Goal: Task Accomplishment & Management: Complete application form

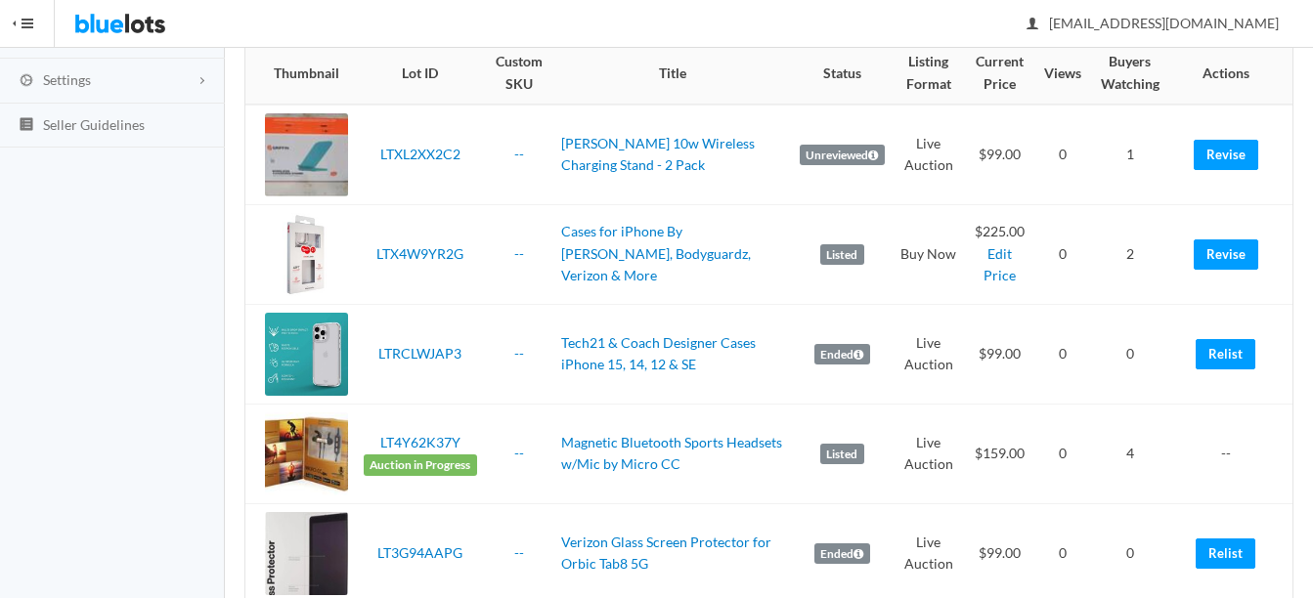
scroll to position [293, 0]
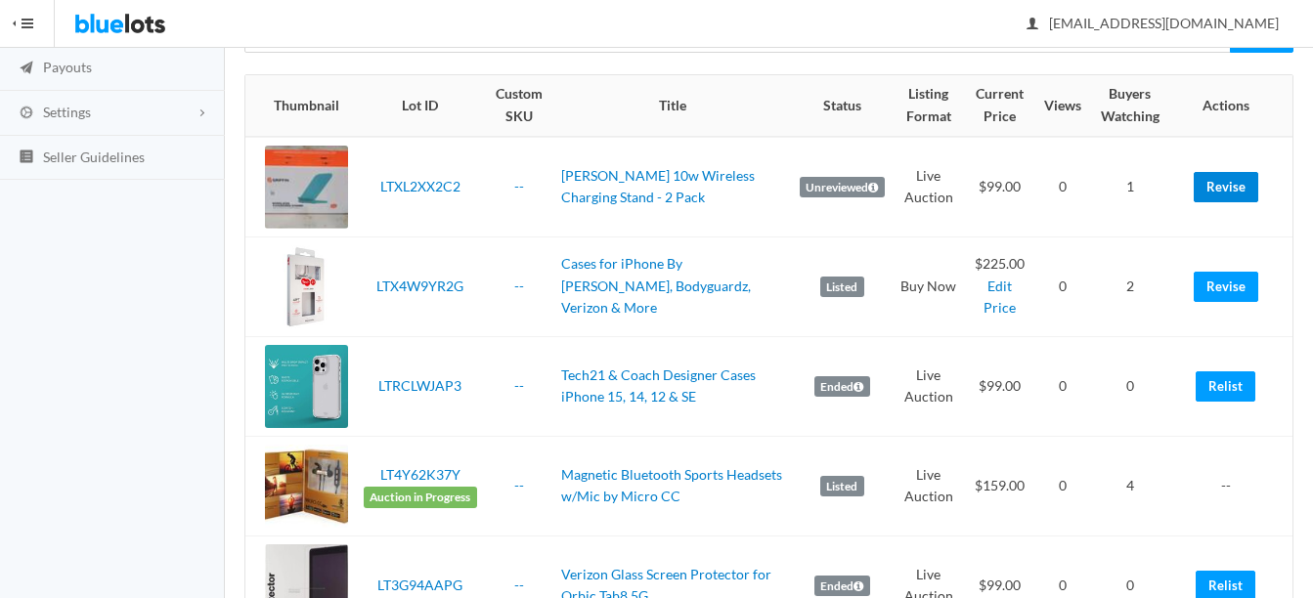
click at [1227, 178] on link "Revise" at bounding box center [1225, 187] width 65 height 30
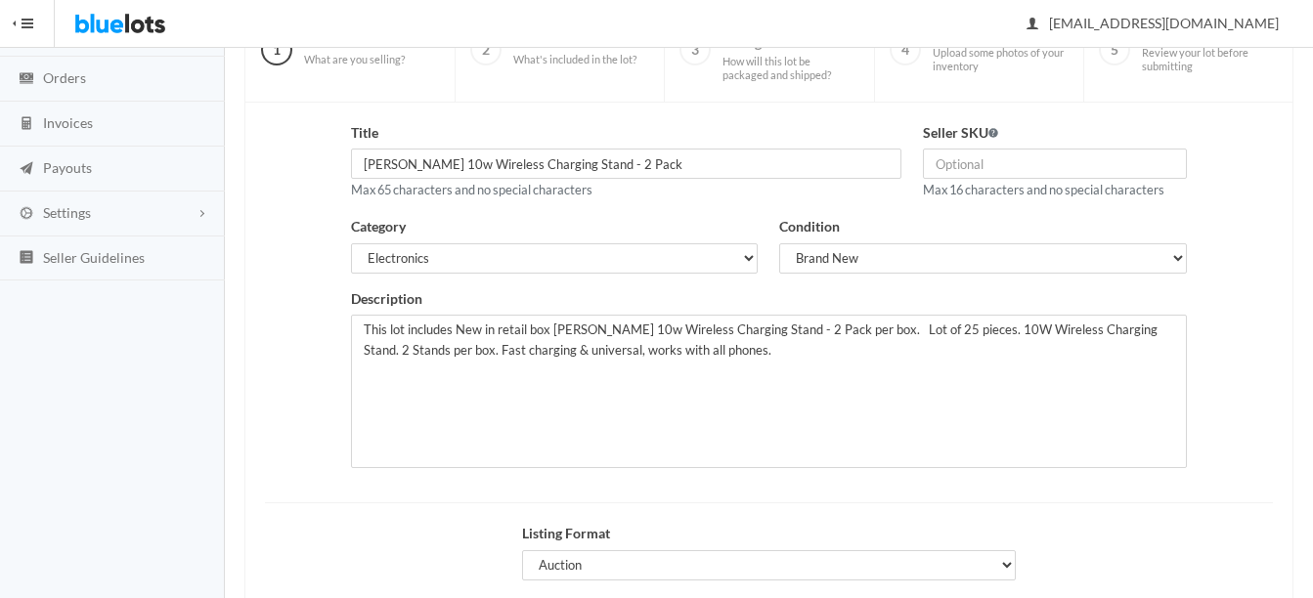
scroll to position [195, 0]
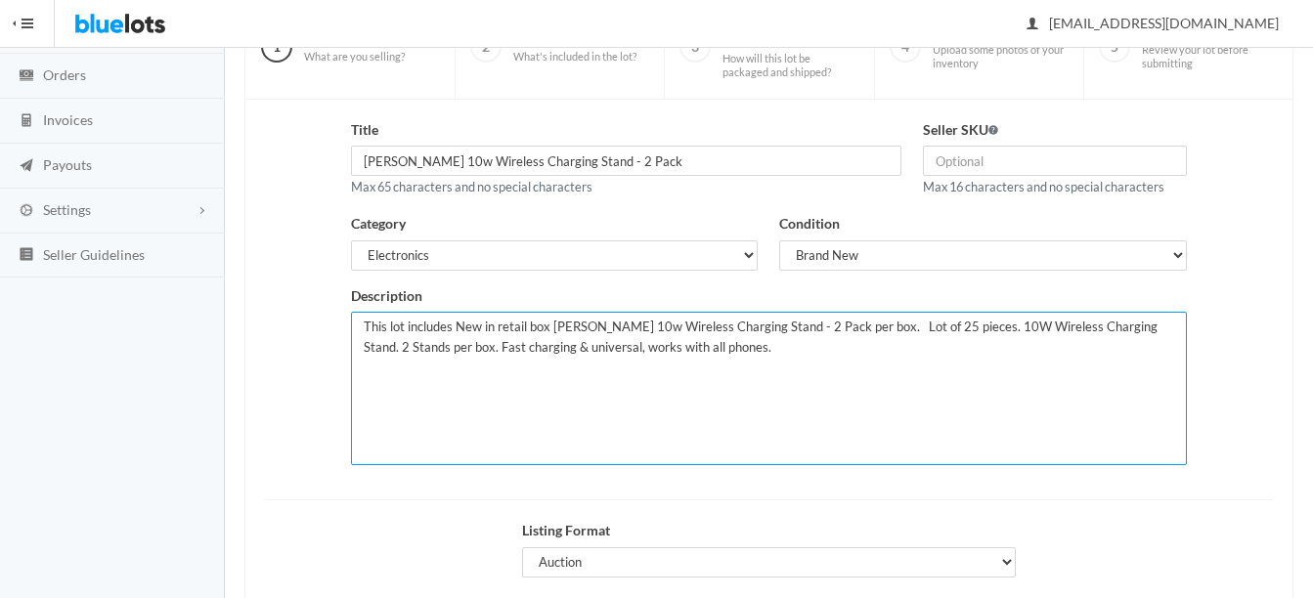
drag, startPoint x: 757, startPoint y: 353, endPoint x: 789, endPoint y: 415, distance: 70.4
click at [789, 415] on textarea "This lot includes New in retail box Griffin 10w Wireless Charging Stand - 2 Pac…" at bounding box center [769, 388] width 836 height 153
click at [726, 386] on textarea "This lot includes New in retail box Griffin 10w Wireless Charging Stand - 2 Pac…" at bounding box center [769, 388] width 836 height 153
click at [711, 349] on textarea "This lot includes New in retail box Griffin 10w Wireless Charging Stand - 2 Pac…" at bounding box center [769, 388] width 836 height 153
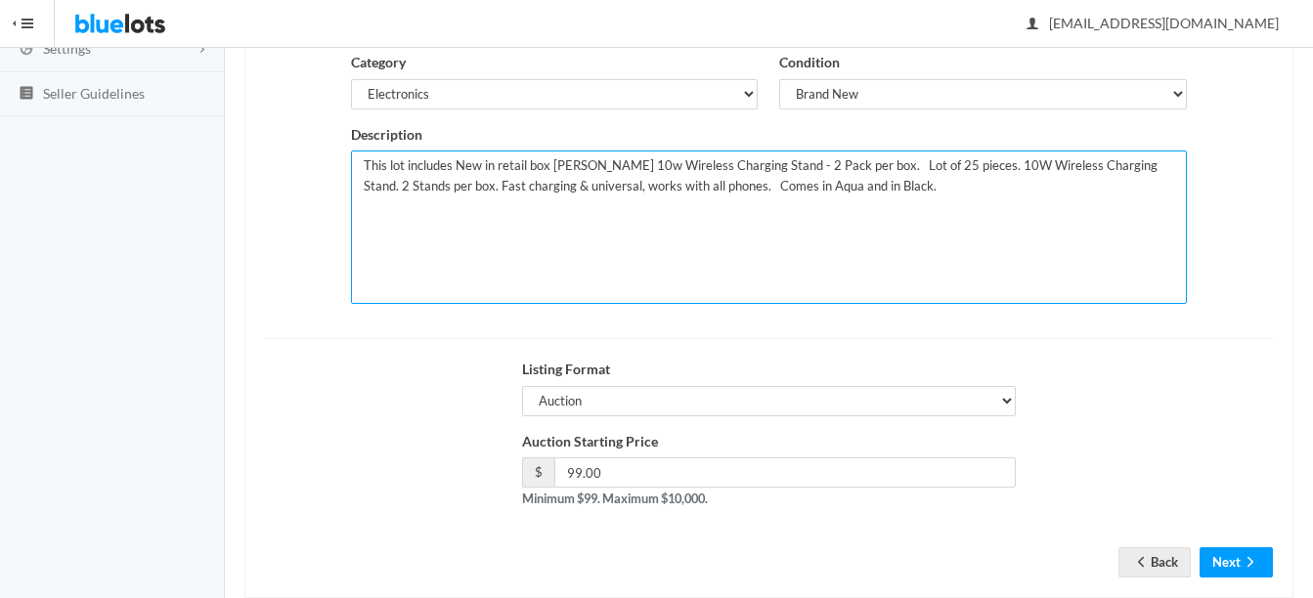
scroll to position [391, 0]
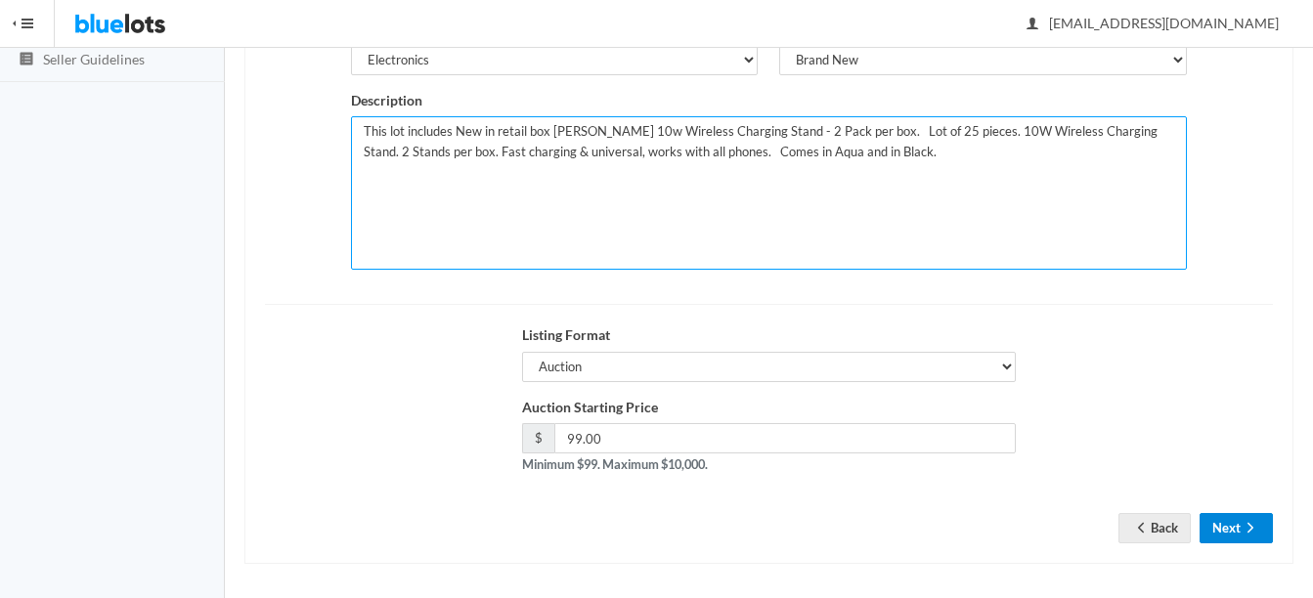
type textarea "This lot includes New in retail box Griffin 10w Wireless Charging Stand - 2 Pac…"
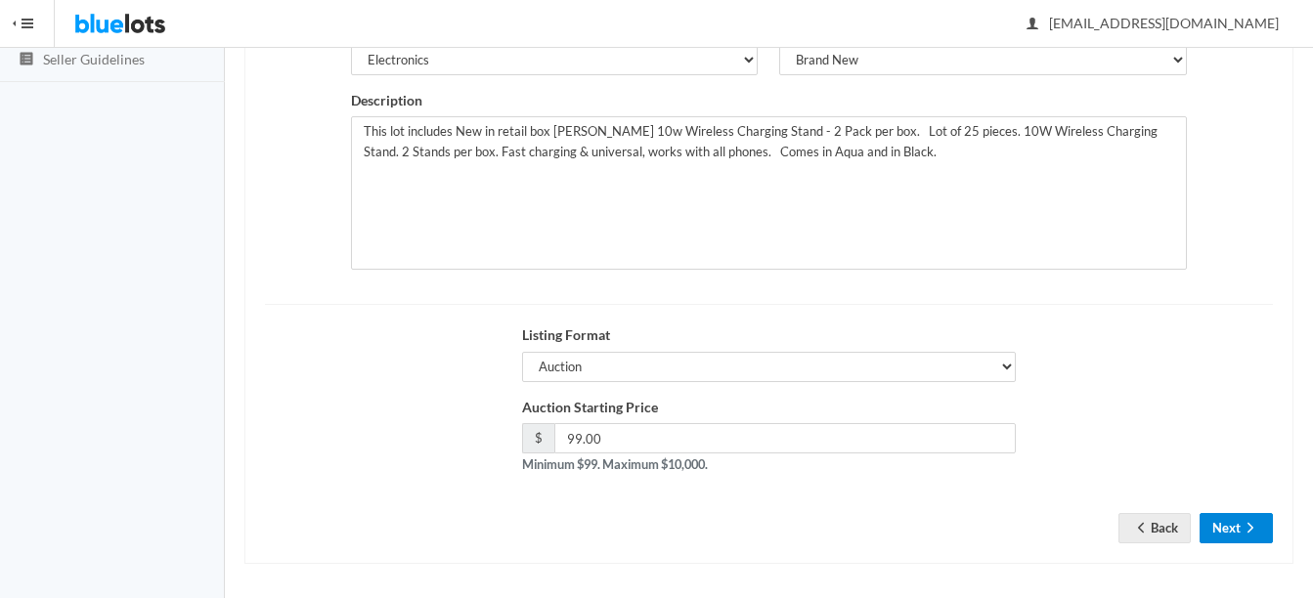
click at [1232, 526] on button "Next" at bounding box center [1235, 528] width 73 height 30
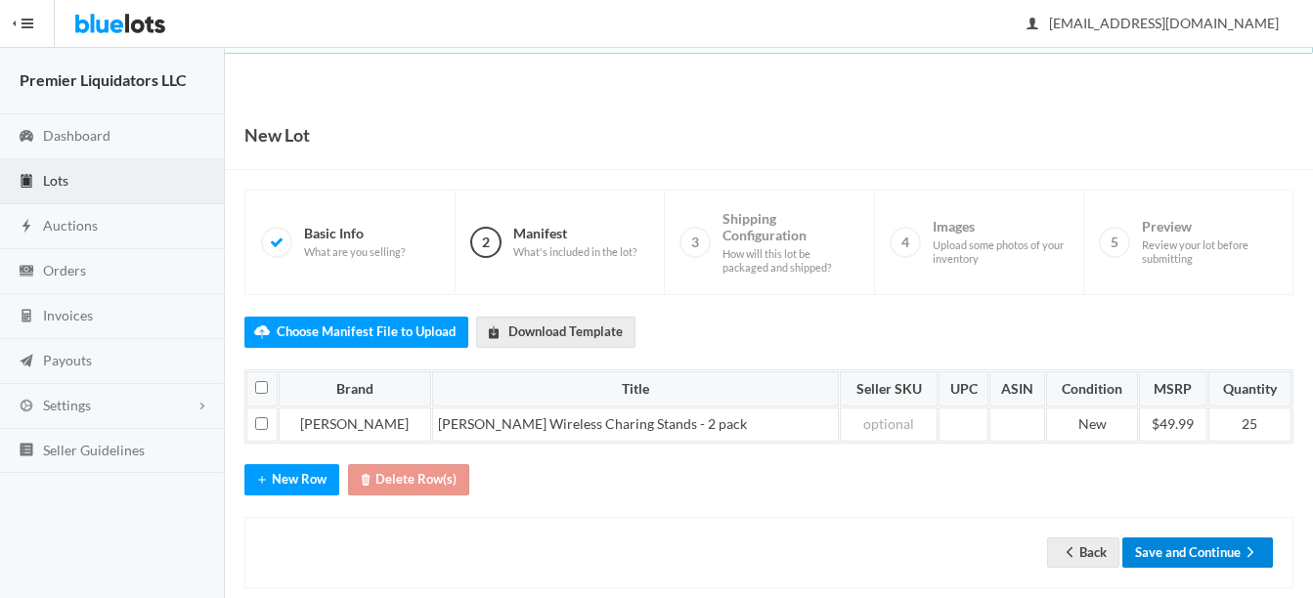
click at [1225, 550] on button "Save and Continue" at bounding box center [1197, 553] width 151 height 30
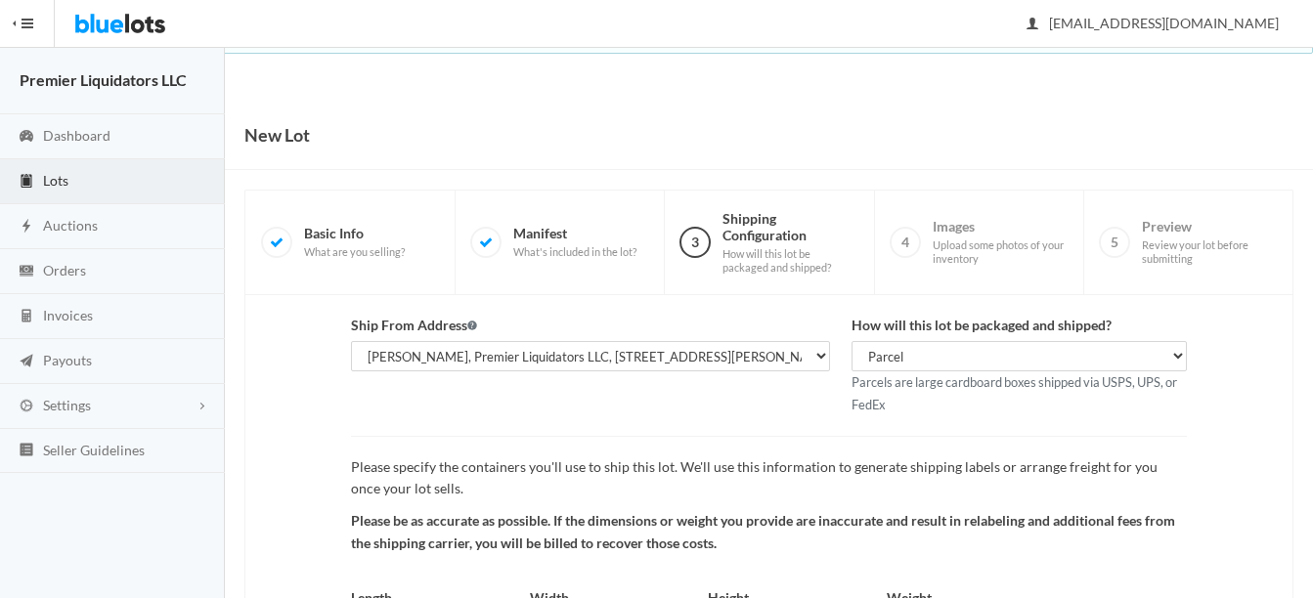
scroll to position [204, 0]
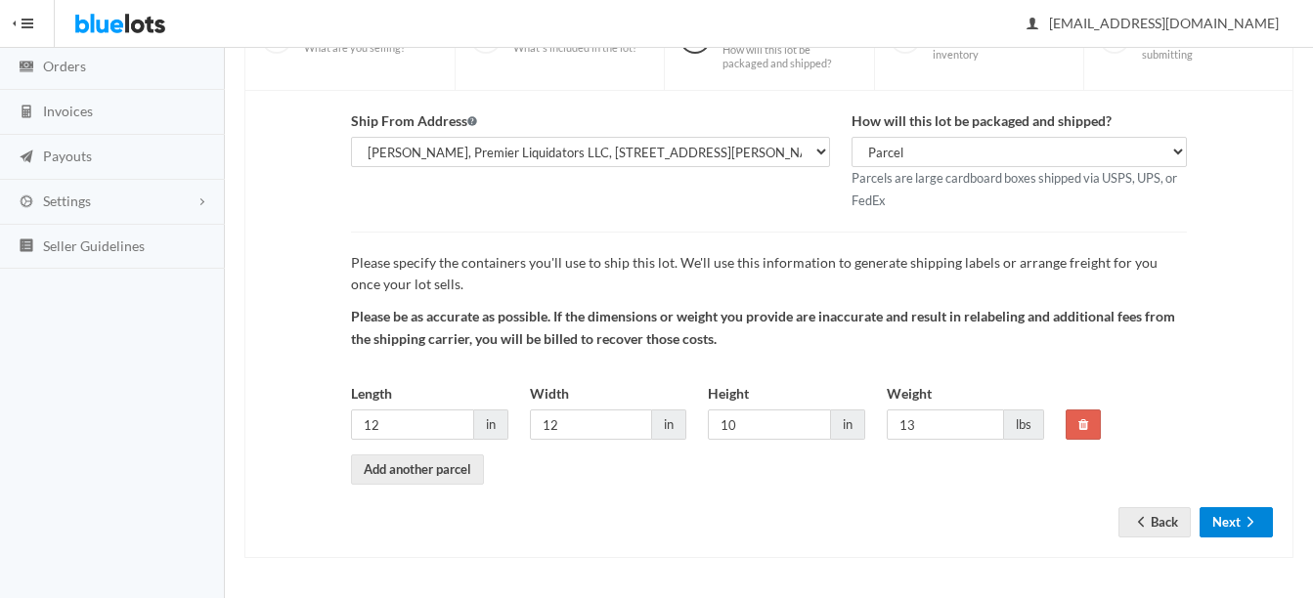
click at [1220, 518] on button "Next" at bounding box center [1235, 522] width 73 height 30
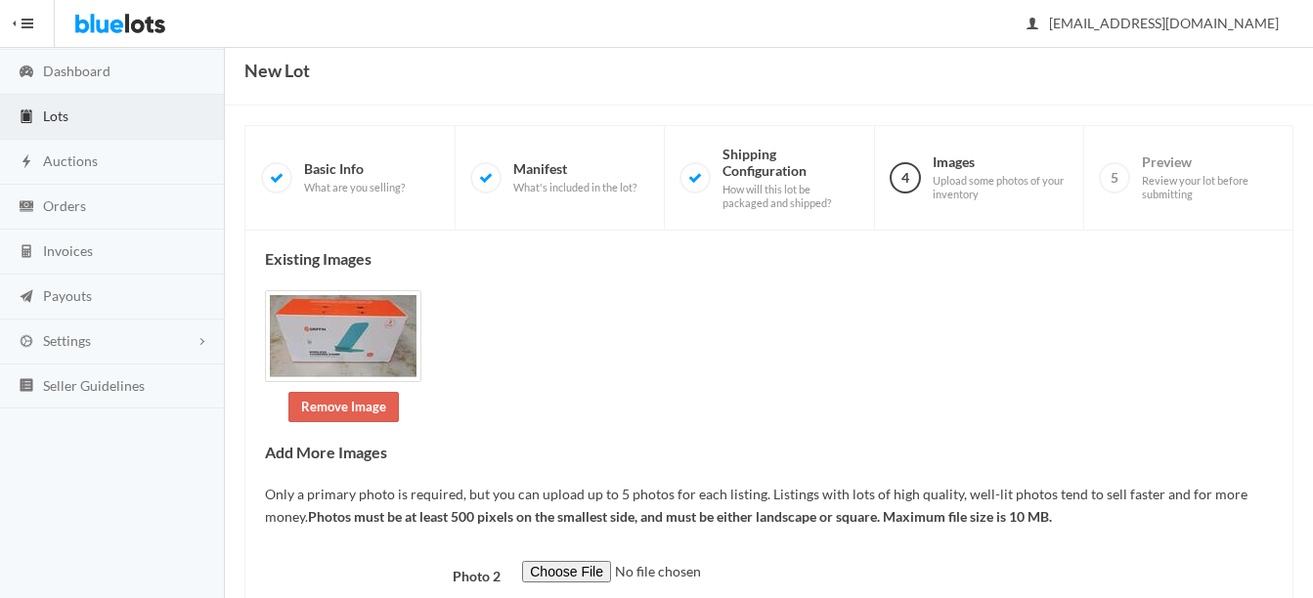
scroll to position [98, 0]
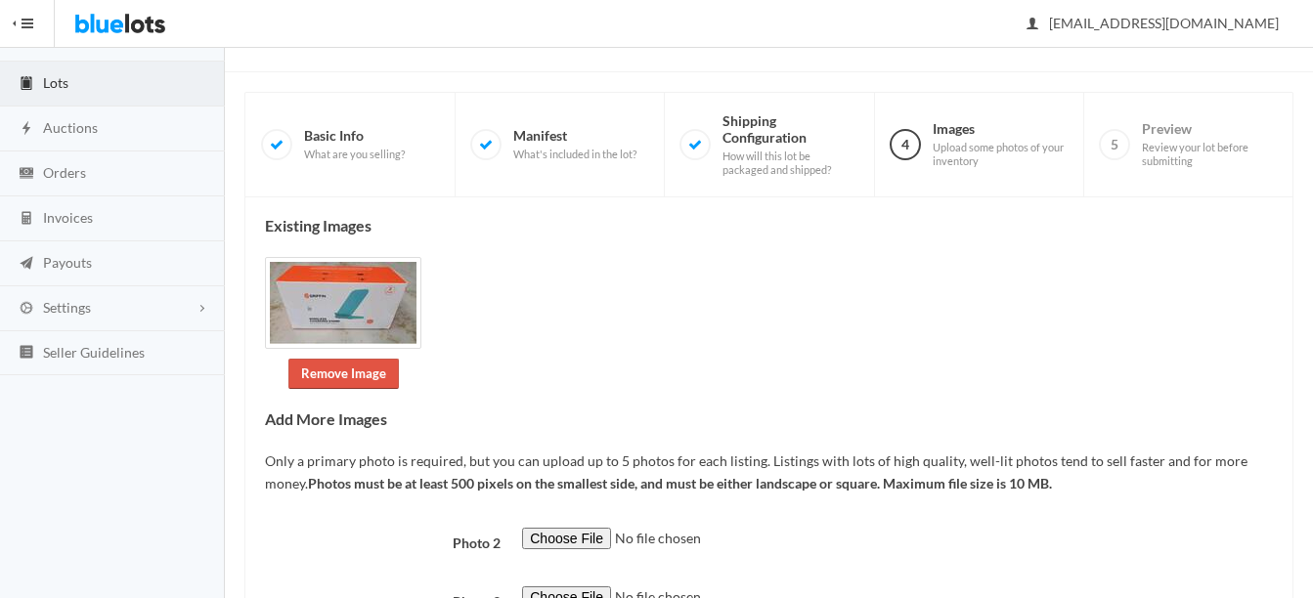
click at [330, 375] on link "Remove Image" at bounding box center [343, 374] width 110 height 30
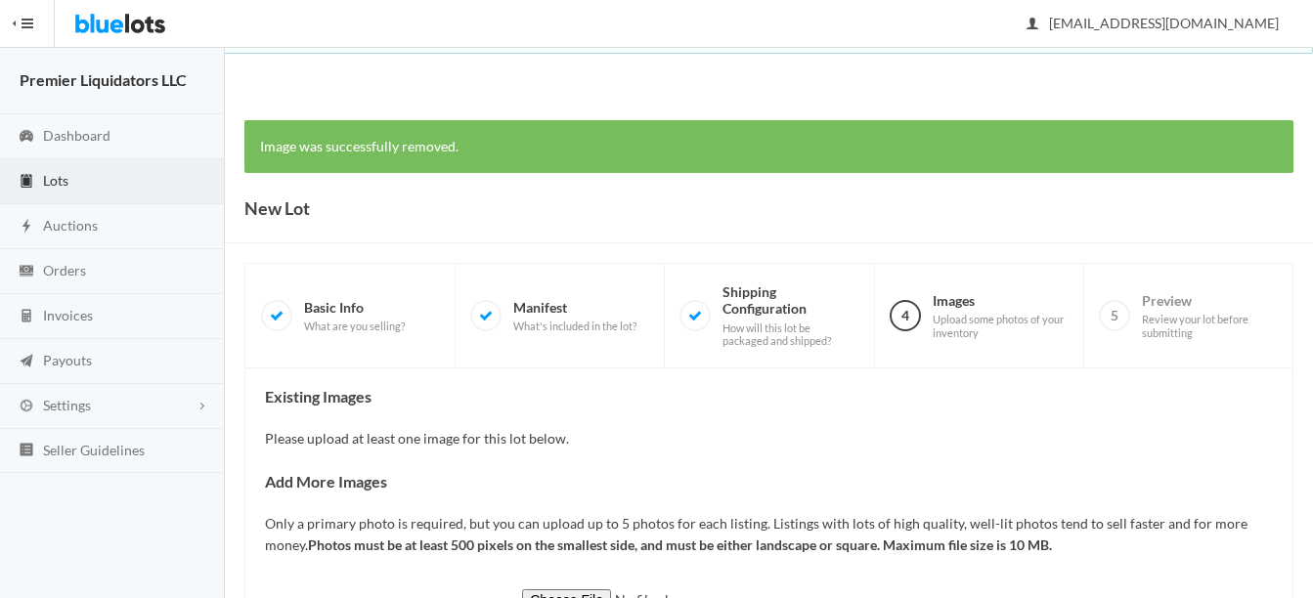
scroll to position [399, 0]
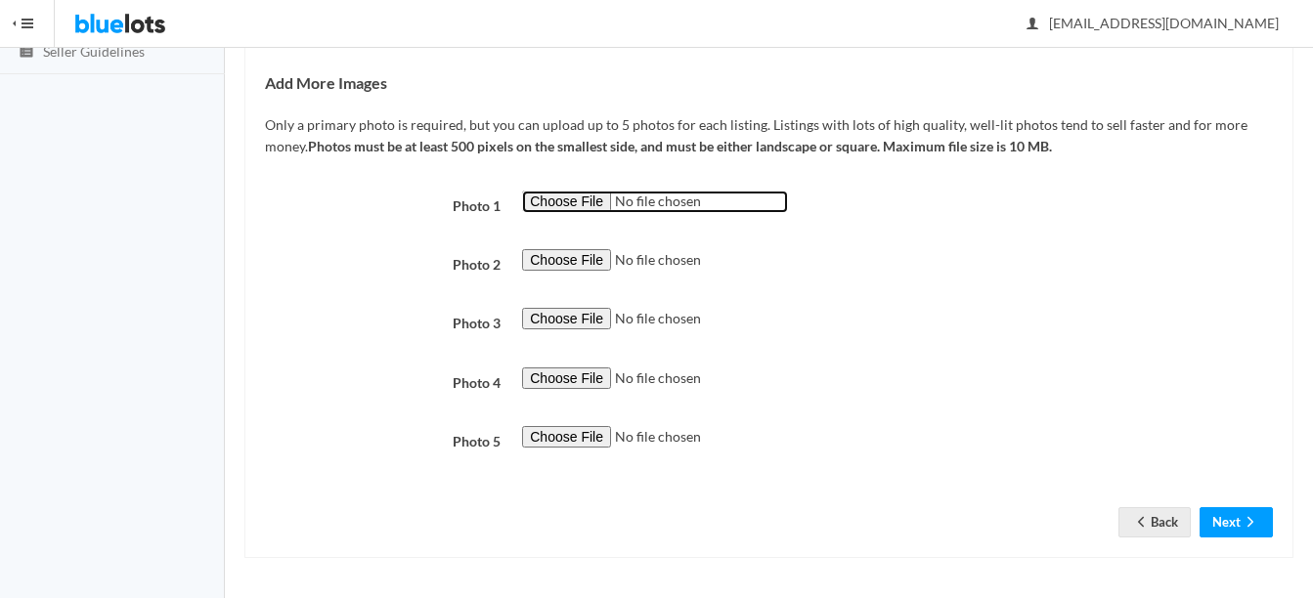
click at [573, 204] on input "file" at bounding box center [655, 202] width 266 height 22
click at [569, 193] on input "file" at bounding box center [655, 202] width 266 height 22
click at [574, 206] on input "file" at bounding box center [655, 202] width 266 height 22
click at [552, 195] on input "file" at bounding box center [655, 202] width 266 height 22
type input "C:\fakepath\s-l400 - 2025-09-29T120541.908.jpg"
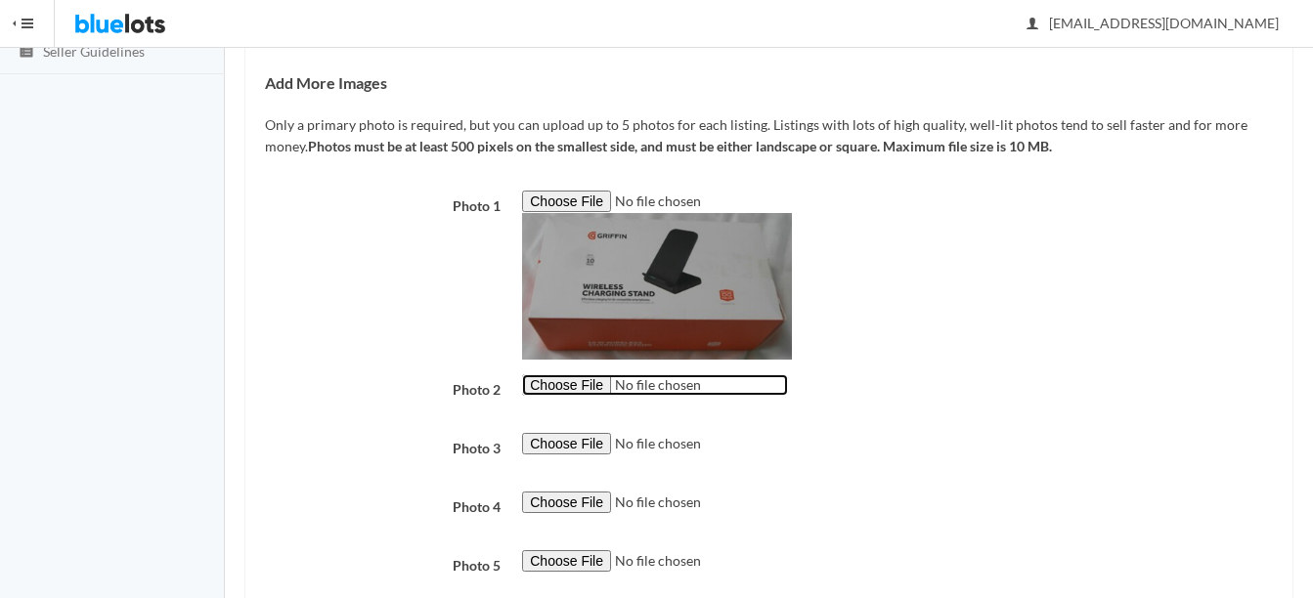
click at [574, 385] on input "file" at bounding box center [655, 385] width 266 height 22
click at [548, 387] on input "file" at bounding box center [655, 385] width 266 height 22
type input "C:\fakepath\thumbnail - 2025-09-25T093432.868.jpg"
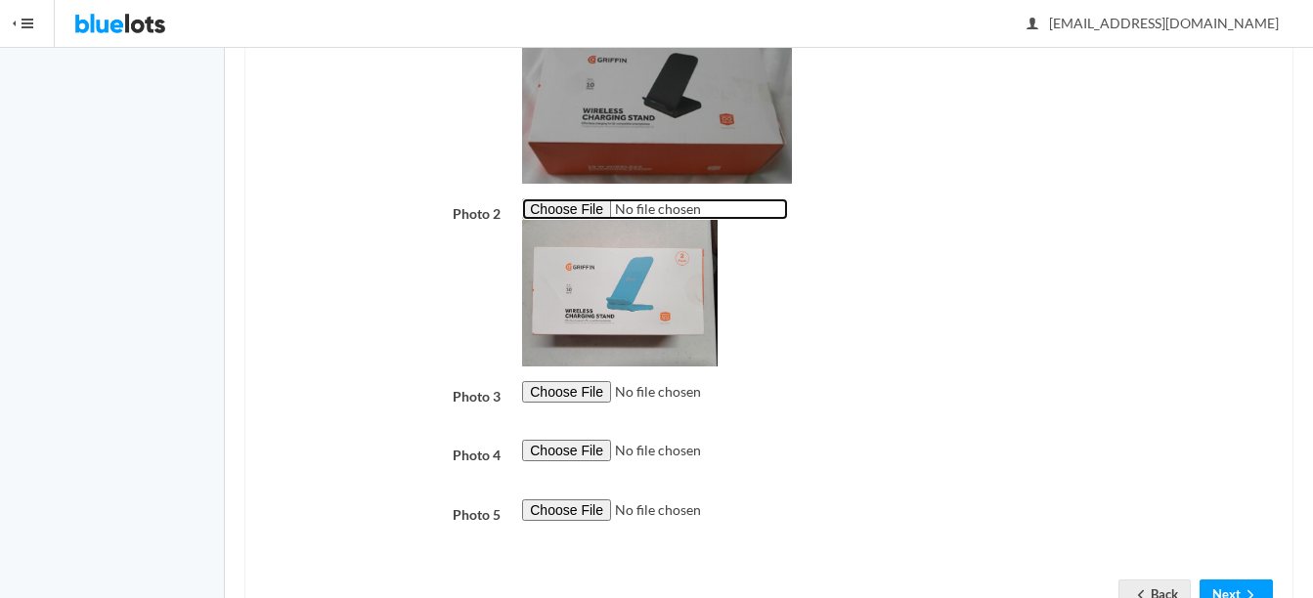
scroll to position [594, 0]
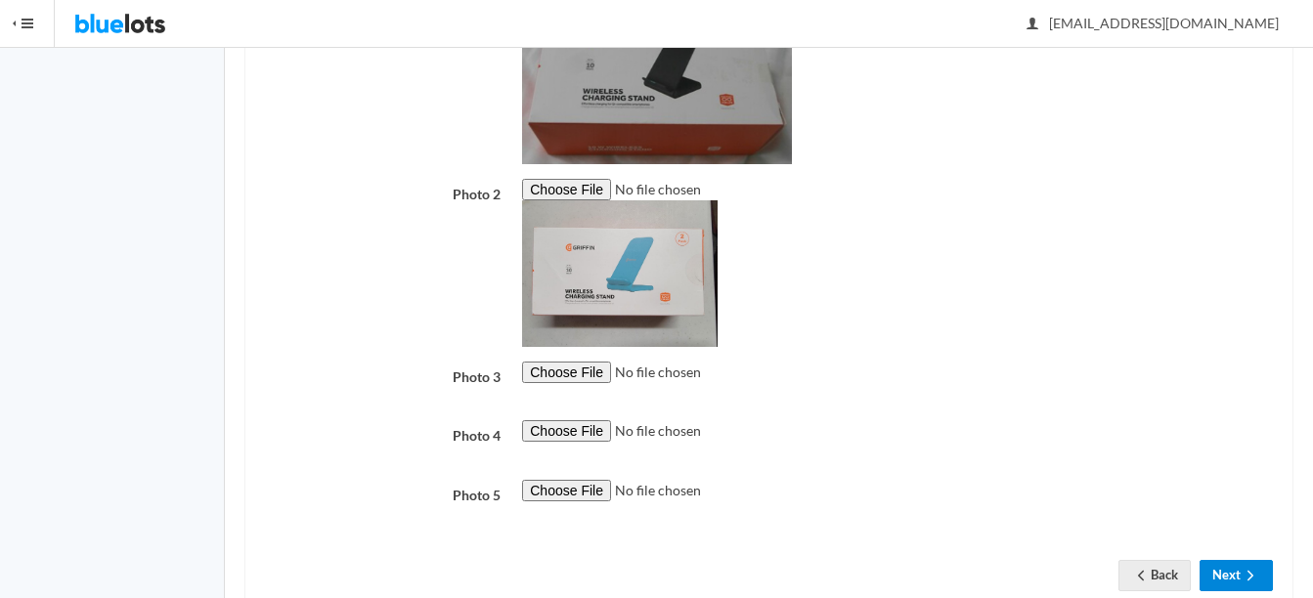
click at [1262, 583] on button "Next" at bounding box center [1235, 575] width 73 height 30
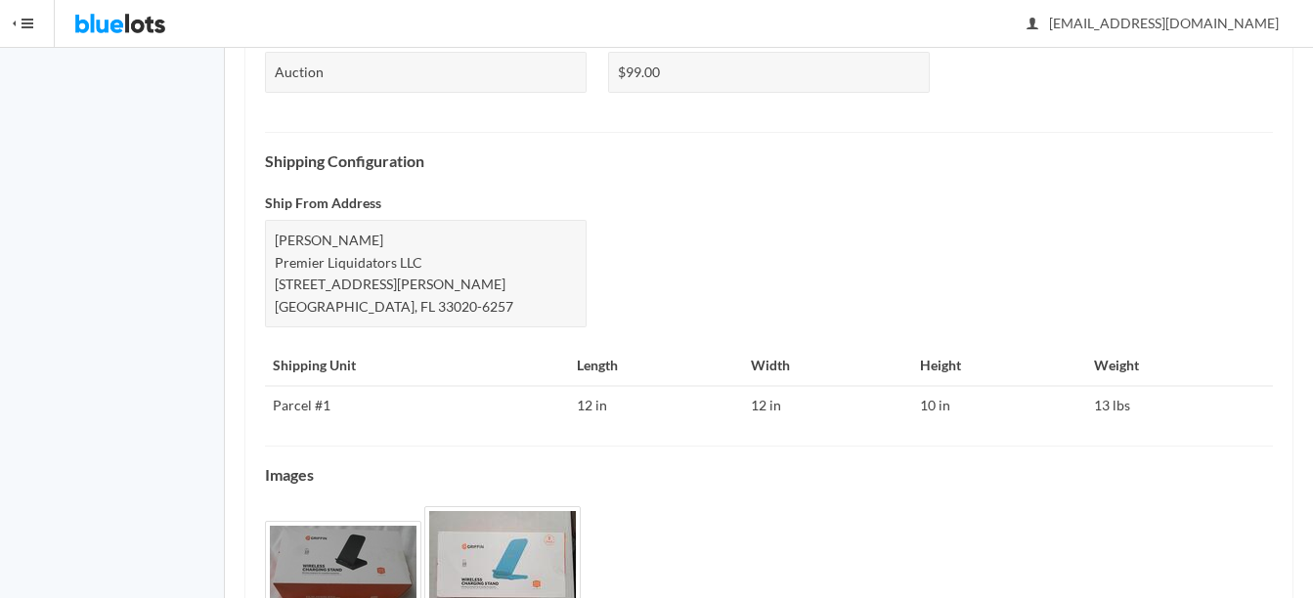
scroll to position [848, 0]
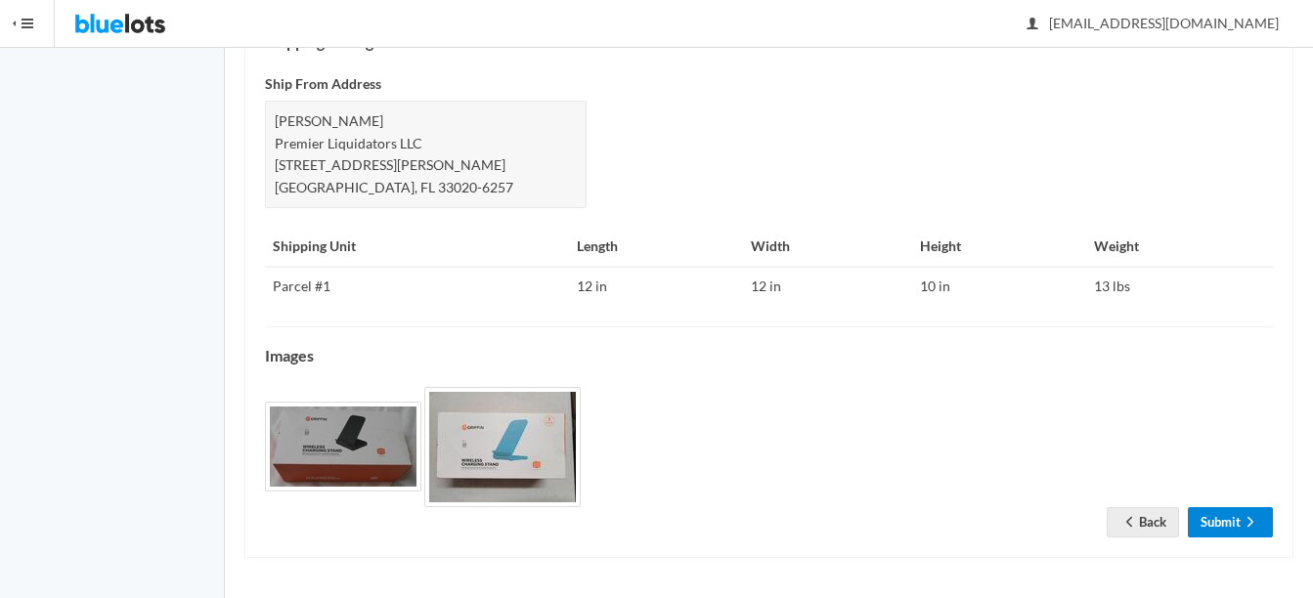
click at [1241, 523] on icon "arrow forward" at bounding box center [1250, 522] width 20 height 16
